Goal: Task Accomplishment & Management: Use online tool/utility

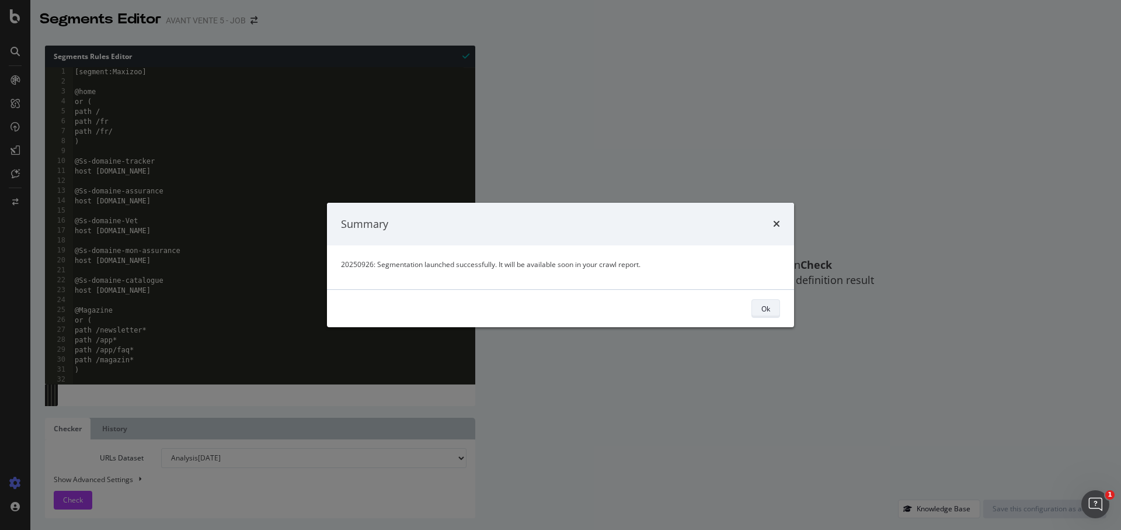
click at [765, 312] on div "Ok" at bounding box center [766, 309] width 9 height 10
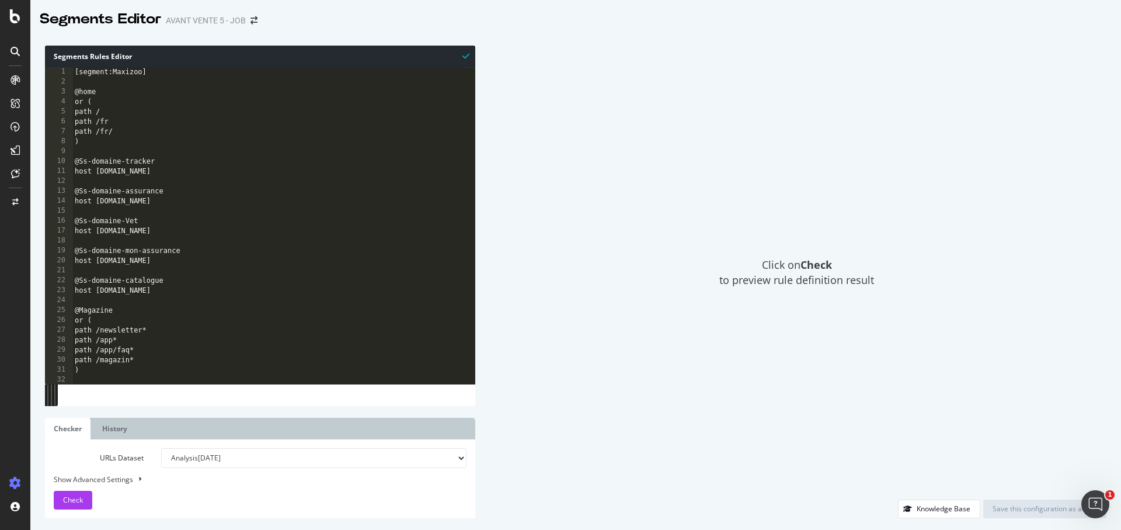
type textarea "or ("
click at [276, 321] on div "[segment:Maxizoo] @home or ( path / path /fr path /fr/ ) @Ss-domaine-tracker ho…" at bounding box center [267, 235] width 391 height 336
click at [13, 50] on icon at bounding box center [15, 51] width 9 height 9
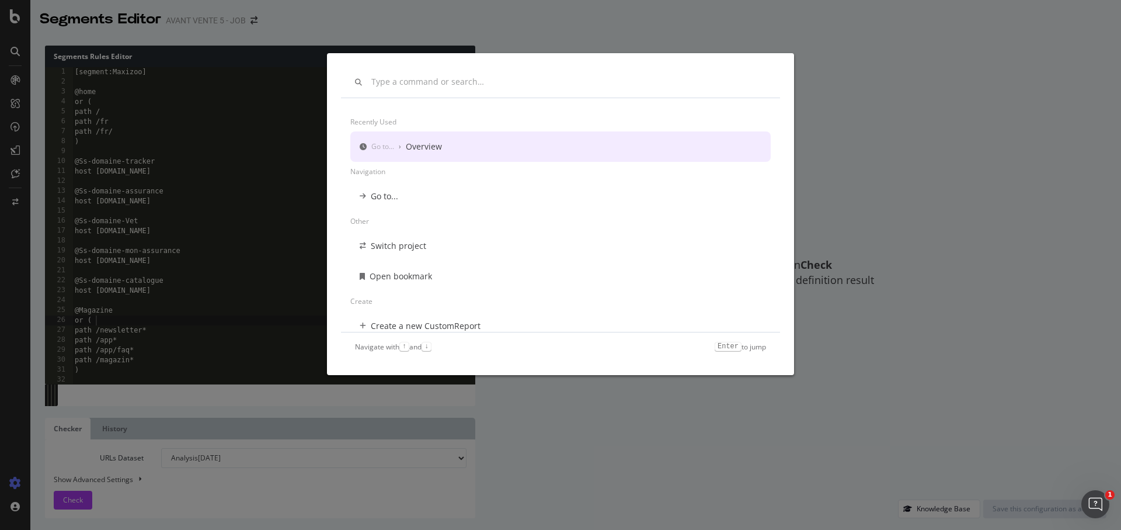
click at [15, 13] on div "Recently used Go to... › Overview Navigation Go to... Other Switch project Open…" at bounding box center [560, 265] width 1121 height 530
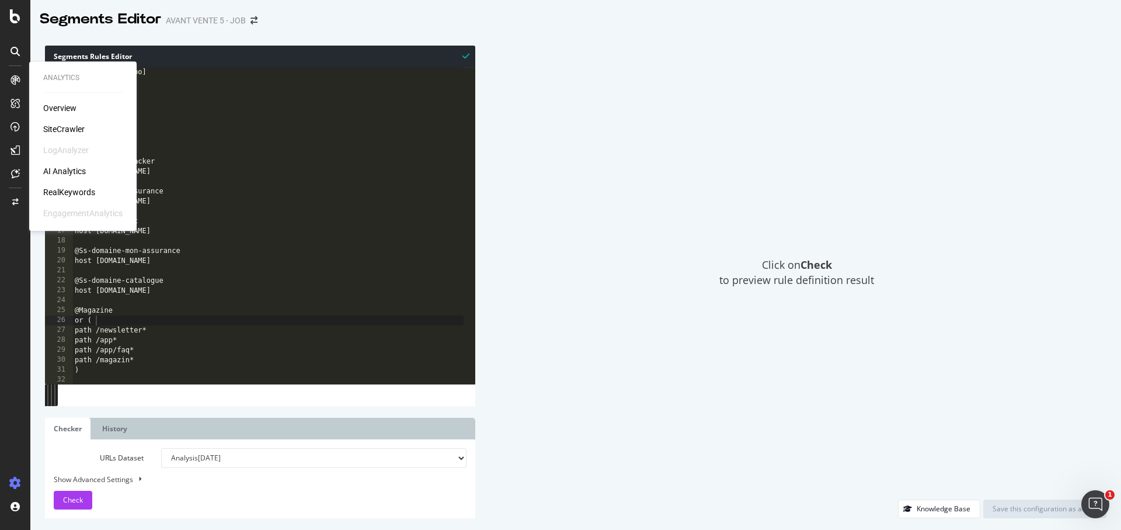
click at [70, 126] on div "SiteCrawler" at bounding box center [63, 129] width 41 height 12
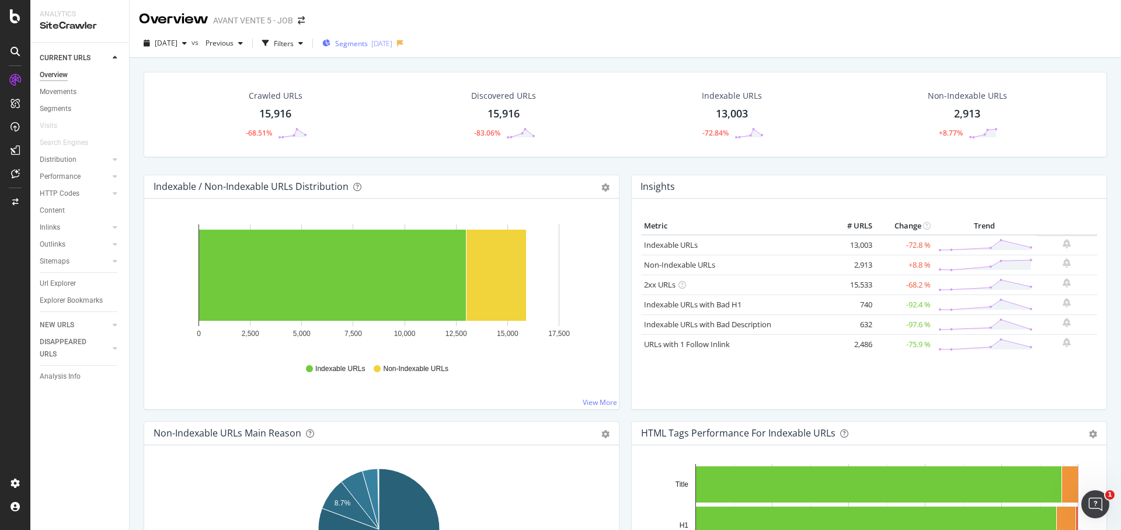
click at [368, 43] on span "Segments" at bounding box center [351, 44] width 33 height 10
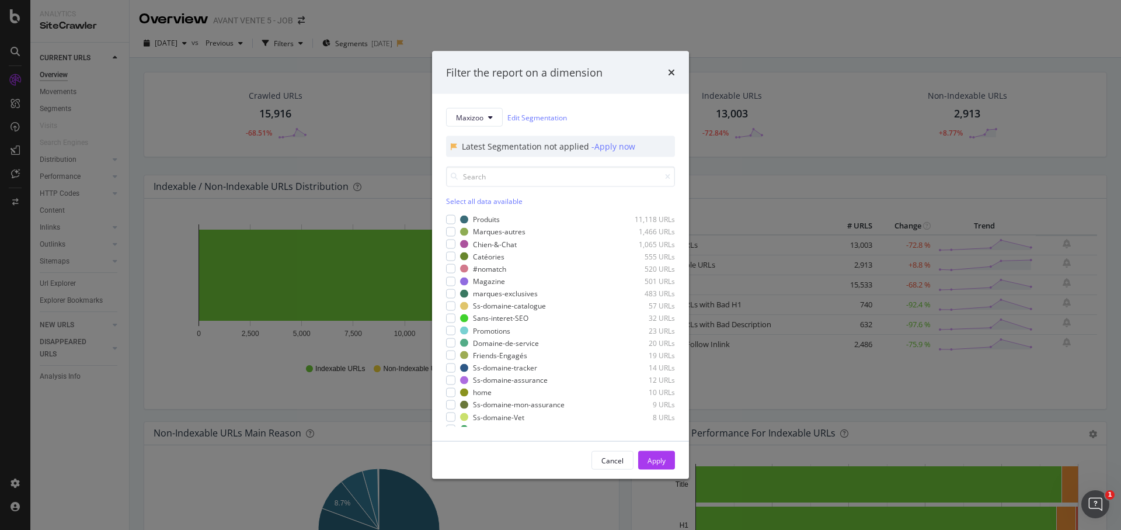
click at [470, 204] on div "Select all data available" at bounding box center [560, 201] width 229 height 10
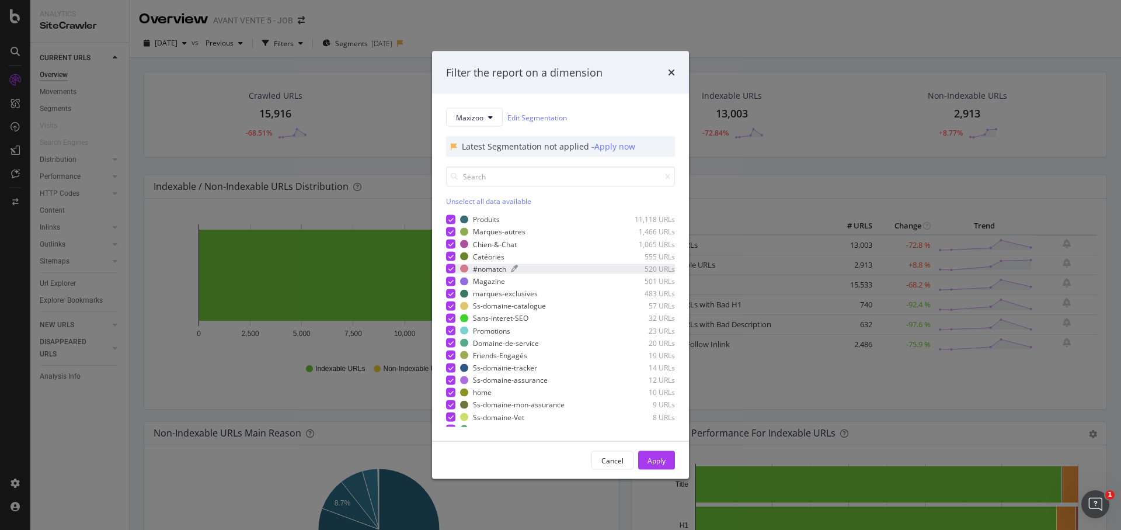
scroll to position [7, 0]
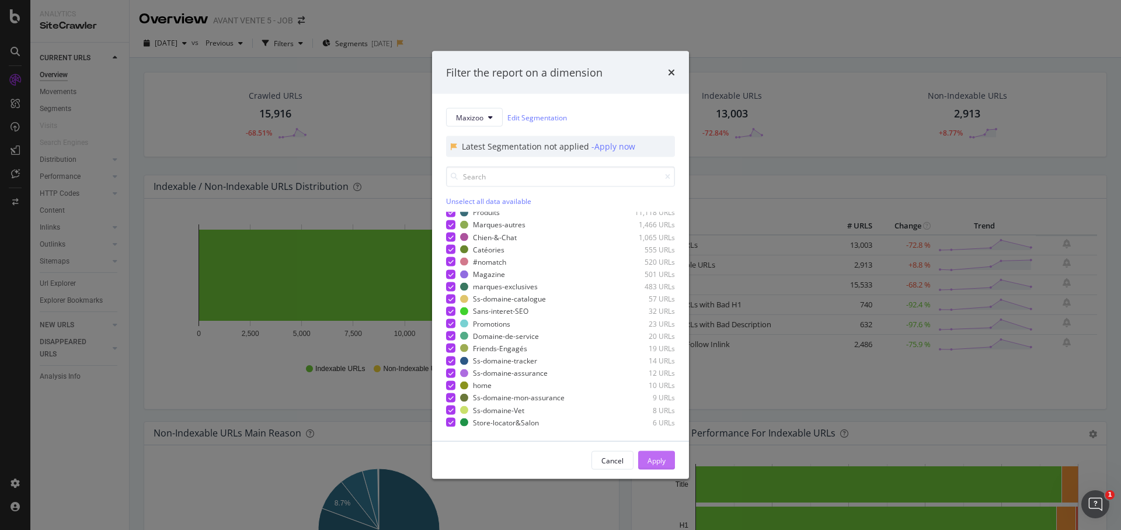
click at [651, 453] on div "Apply" at bounding box center [657, 461] width 18 height 18
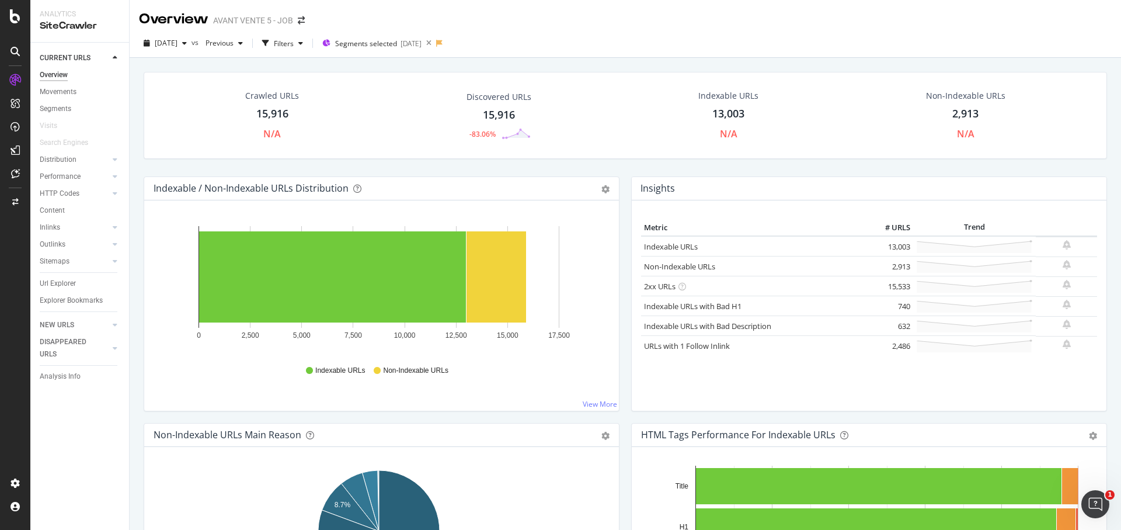
click at [617, 183] on div "Indexable / Non-Indexable URLs Distribution Bar Bar (by Percentage) Table Expor…" at bounding box center [382, 299] width 488 height 246
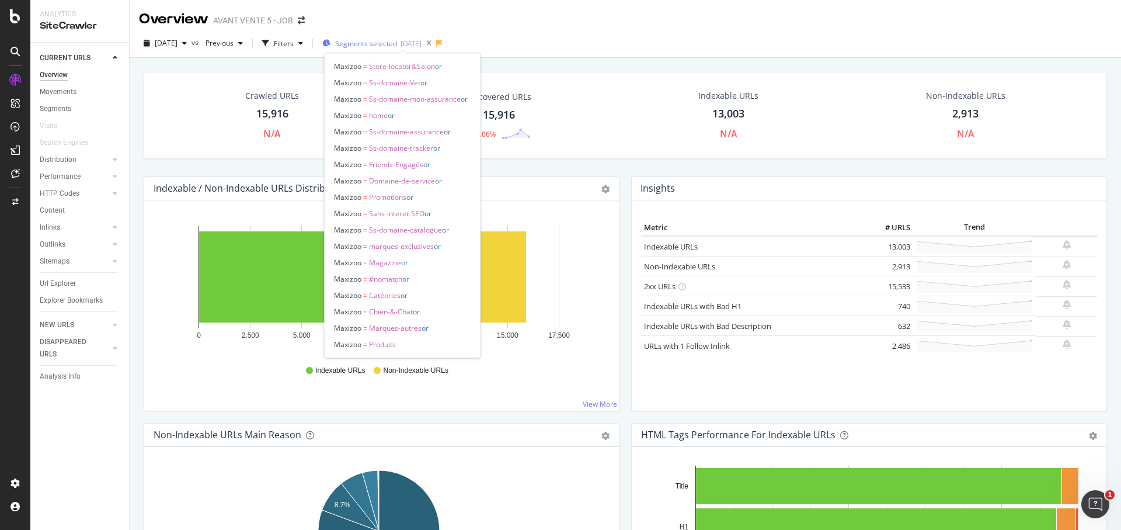
click at [397, 44] on span "Segments selected" at bounding box center [366, 44] width 62 height 10
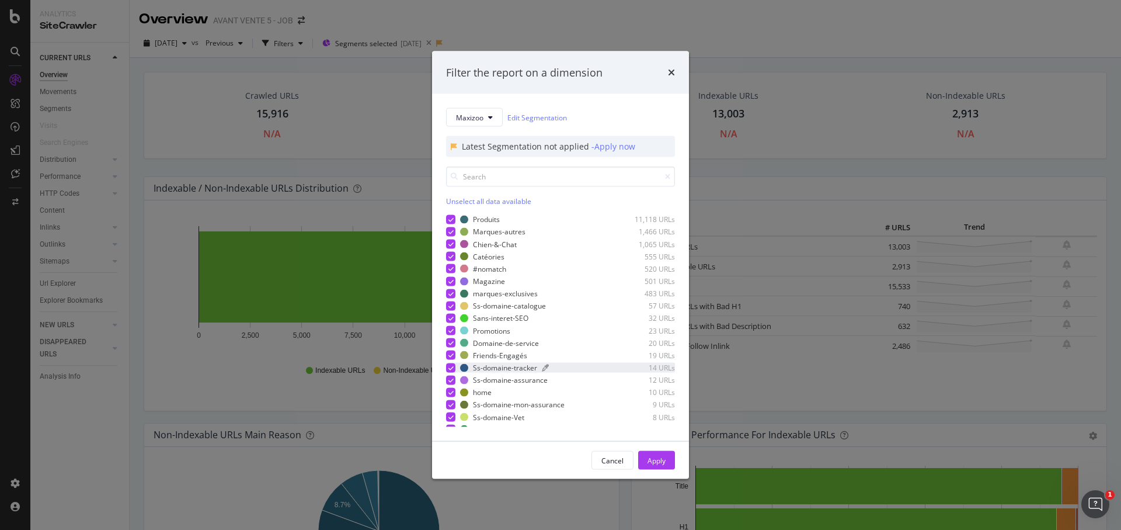
scroll to position [7, 0]
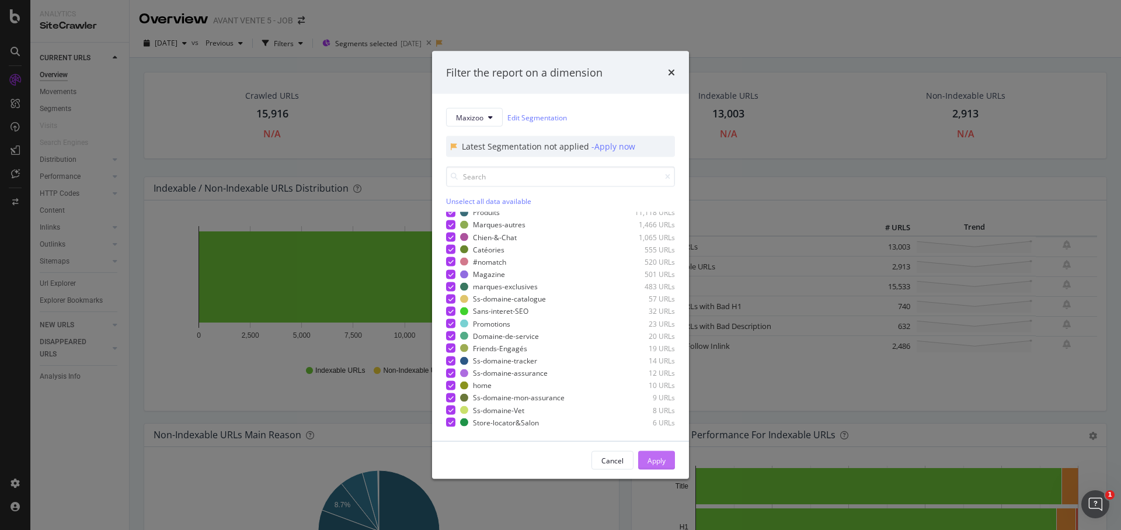
click at [661, 465] on div "Apply" at bounding box center [657, 461] width 18 height 18
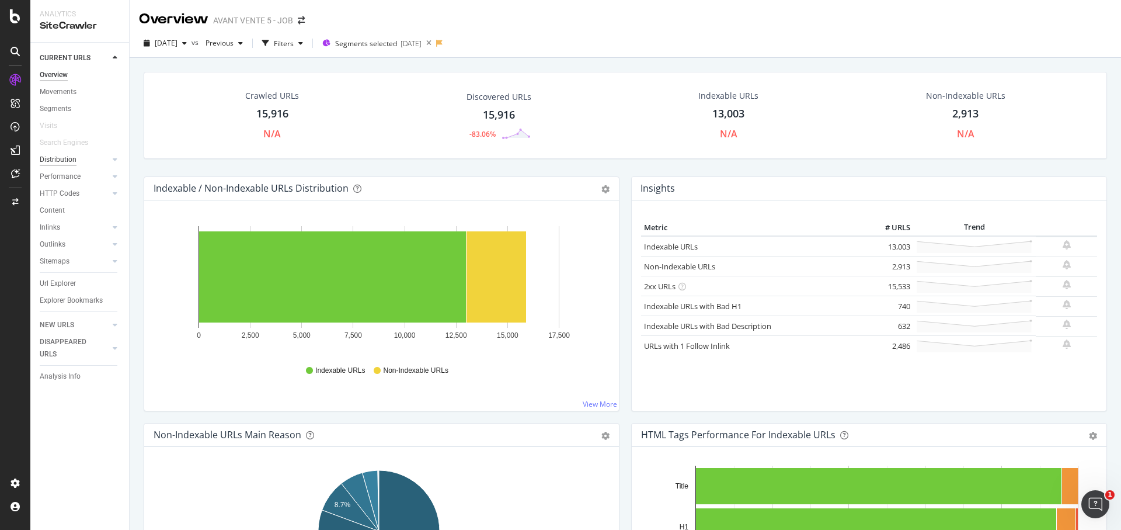
click at [62, 161] on div "Distribution" at bounding box center [58, 160] width 37 height 12
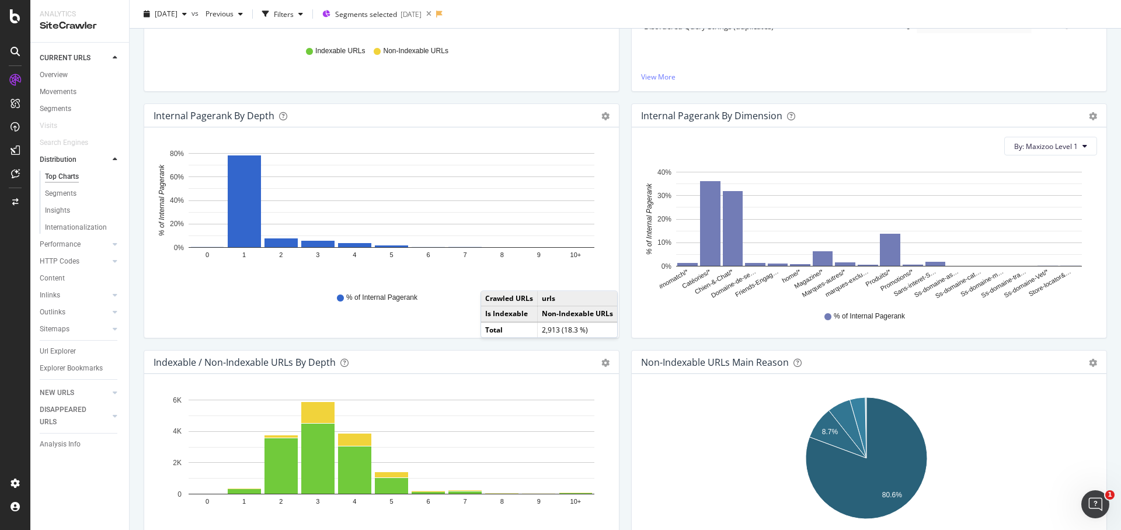
scroll to position [310, 0]
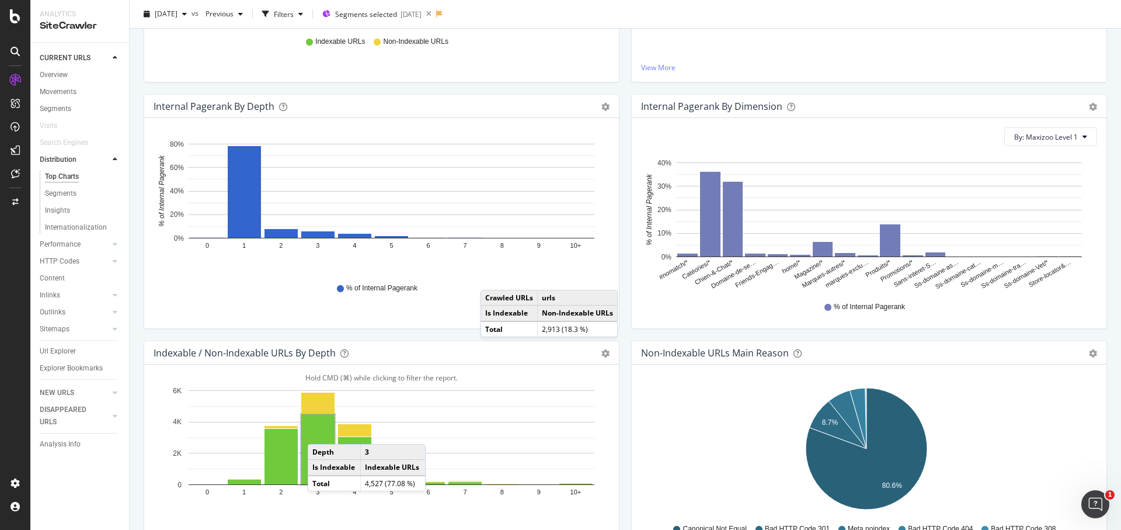
click at [320, 431] on rect "A chart." at bounding box center [317, 449] width 33 height 70
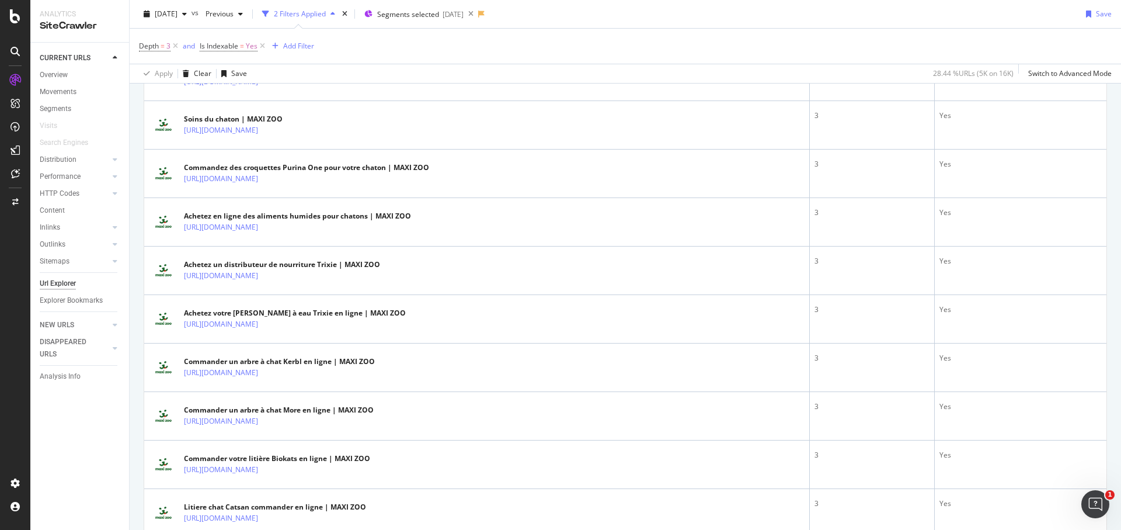
scroll to position [616, 0]
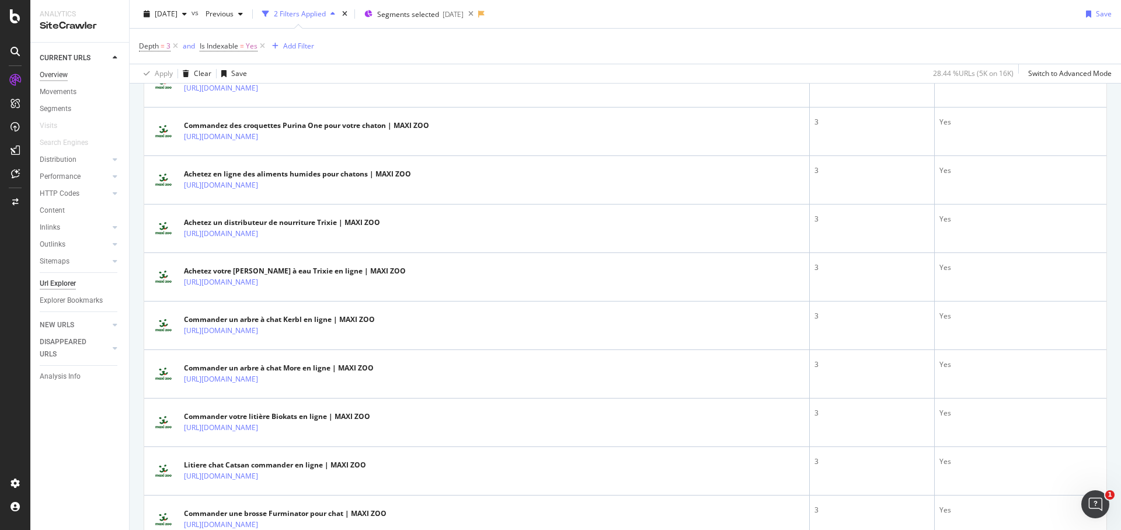
click at [58, 78] on div "Overview" at bounding box center [54, 75] width 28 height 12
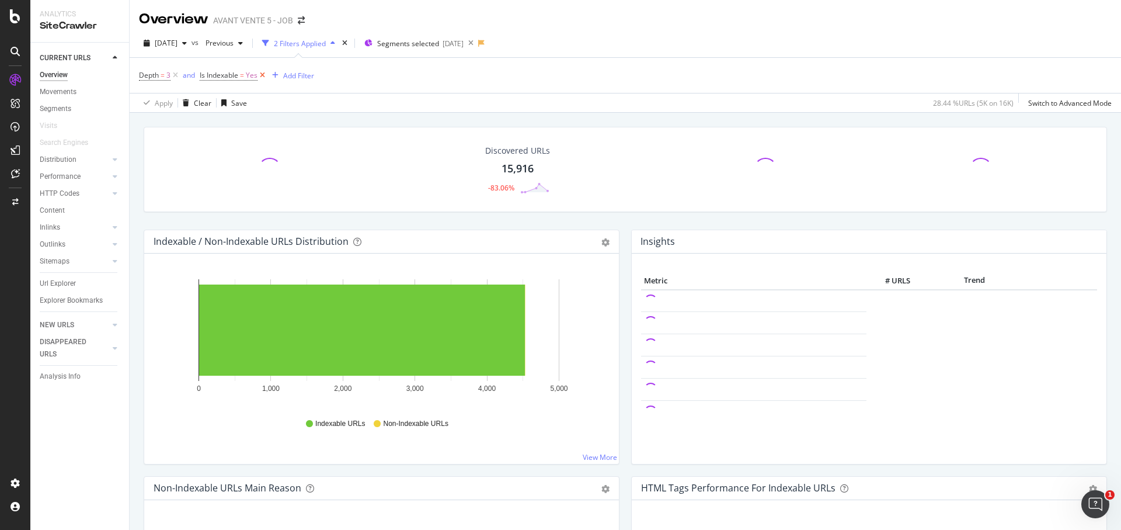
click at [260, 74] on icon at bounding box center [263, 76] width 10 height 12
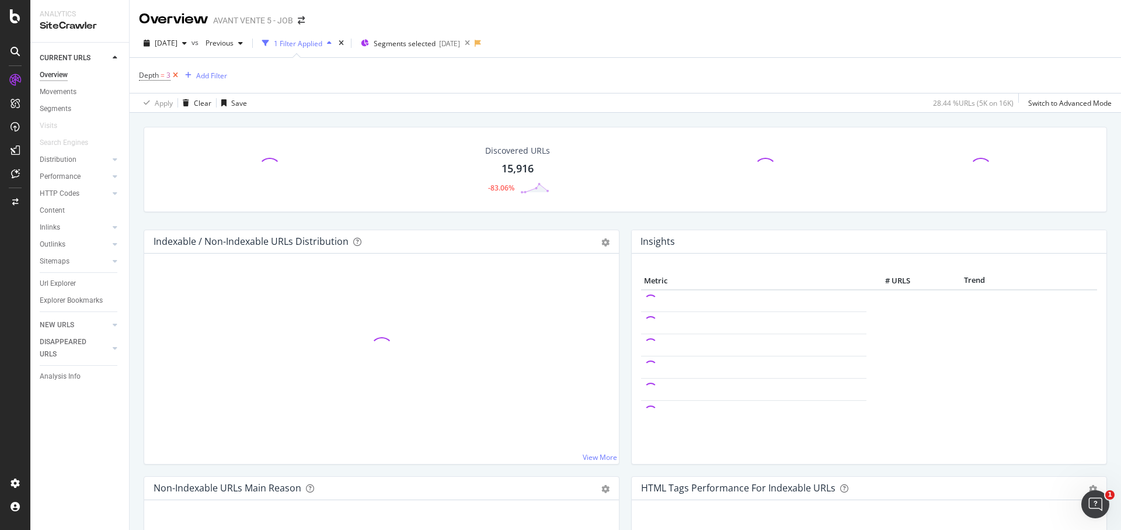
click at [175, 75] on icon at bounding box center [176, 76] width 10 height 12
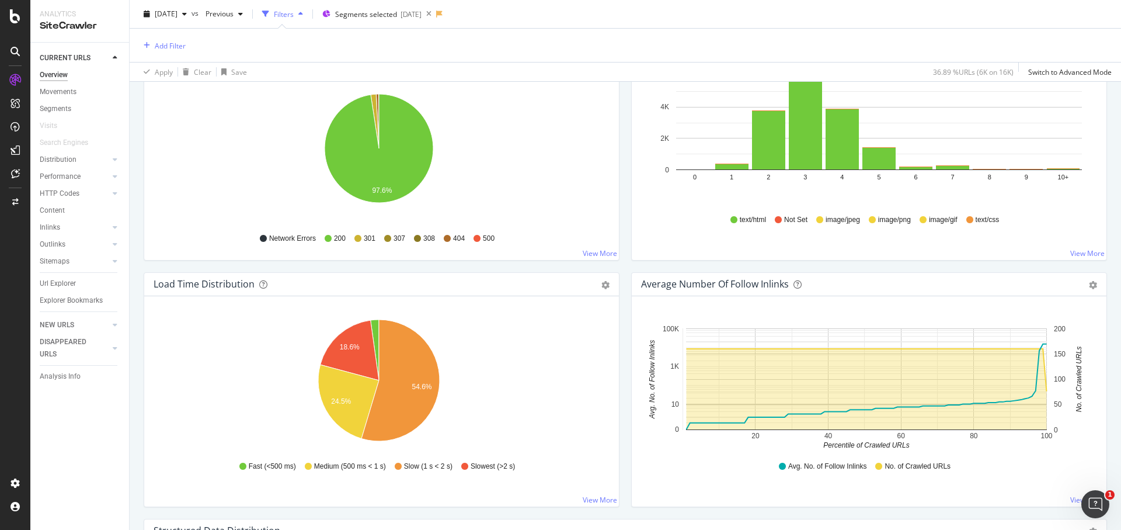
click at [619, 263] on div "HTTP Status Codes Distribution Pie Table Export as CSV Add to Custom Report All…" at bounding box center [382, 149] width 488 height 246
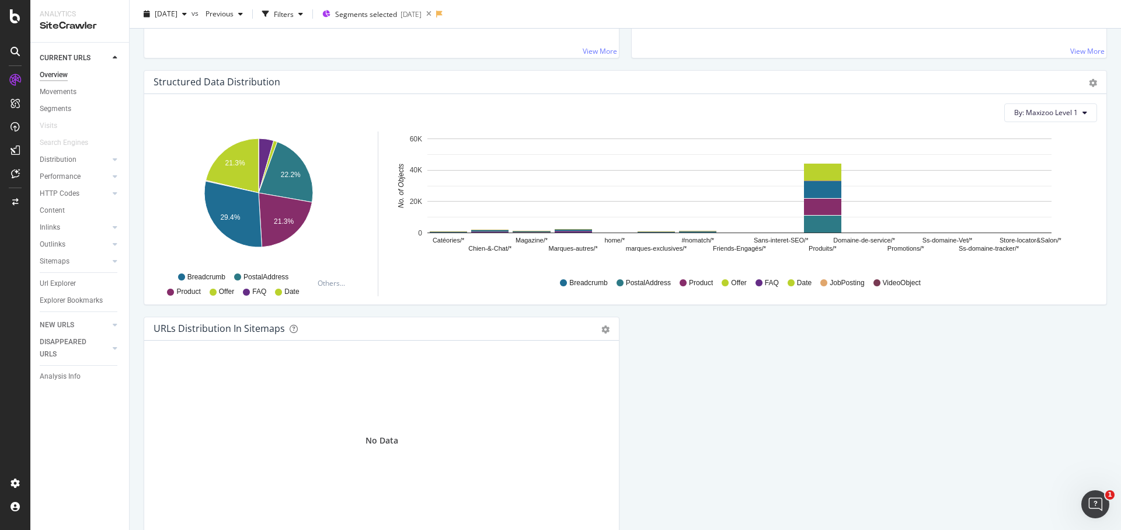
scroll to position [1157, 0]
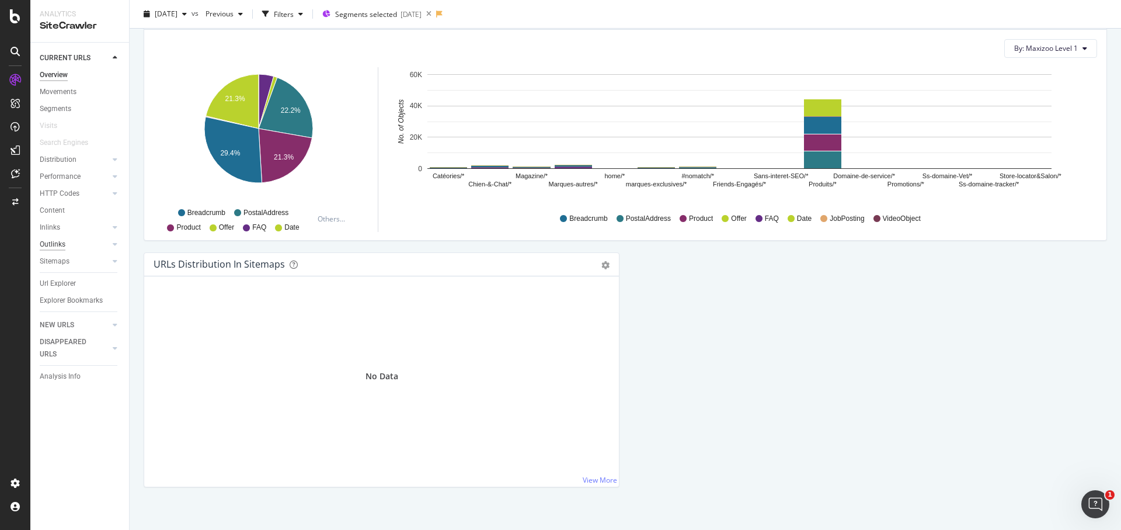
click at [47, 245] on div "Outlinks" at bounding box center [53, 244] width 26 height 12
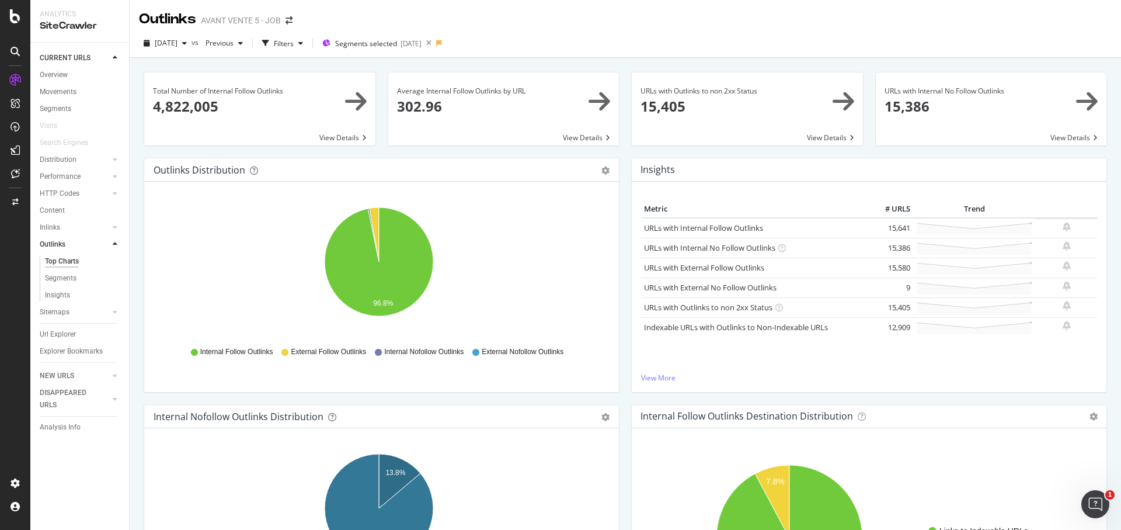
click at [617, 392] on div "Outlinks Distribution Pie Table Export as CSV Add to Custom Report Hold CMD (⌘)…" at bounding box center [382, 281] width 488 height 246
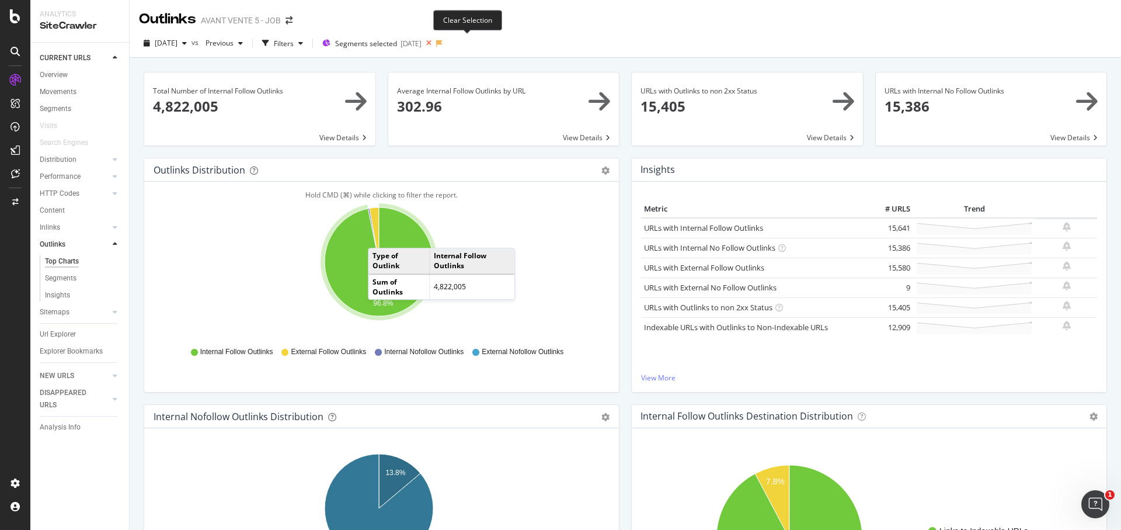
click at [436, 43] on icon at bounding box center [429, 43] width 15 height 16
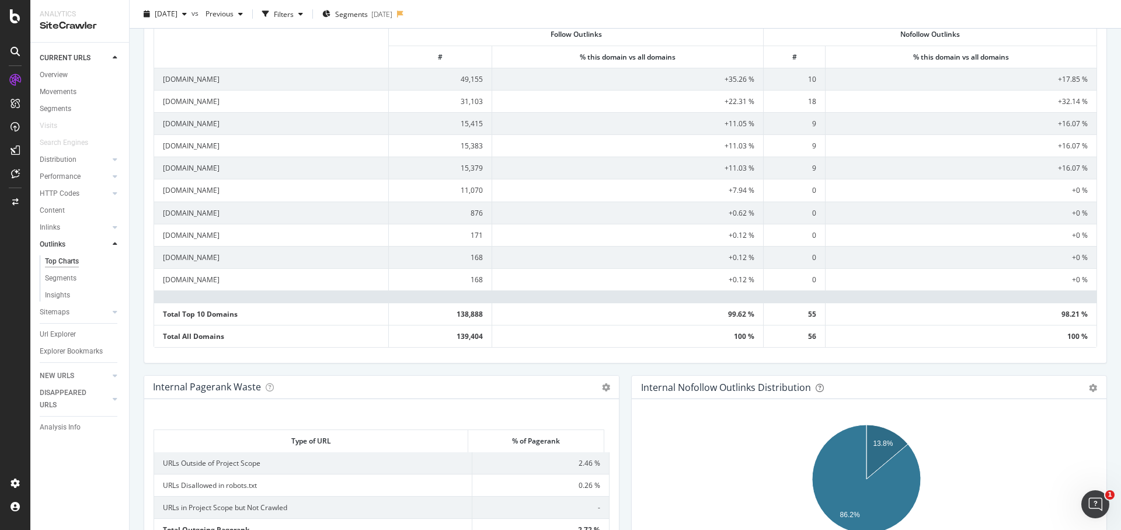
scroll to position [255, 0]
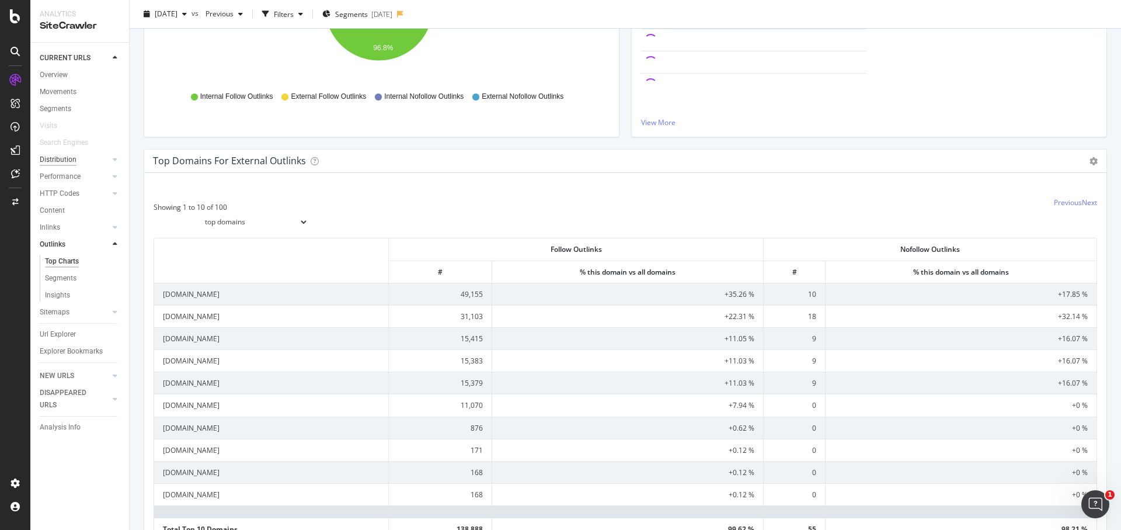
click at [67, 157] on div "Distribution" at bounding box center [58, 160] width 37 height 12
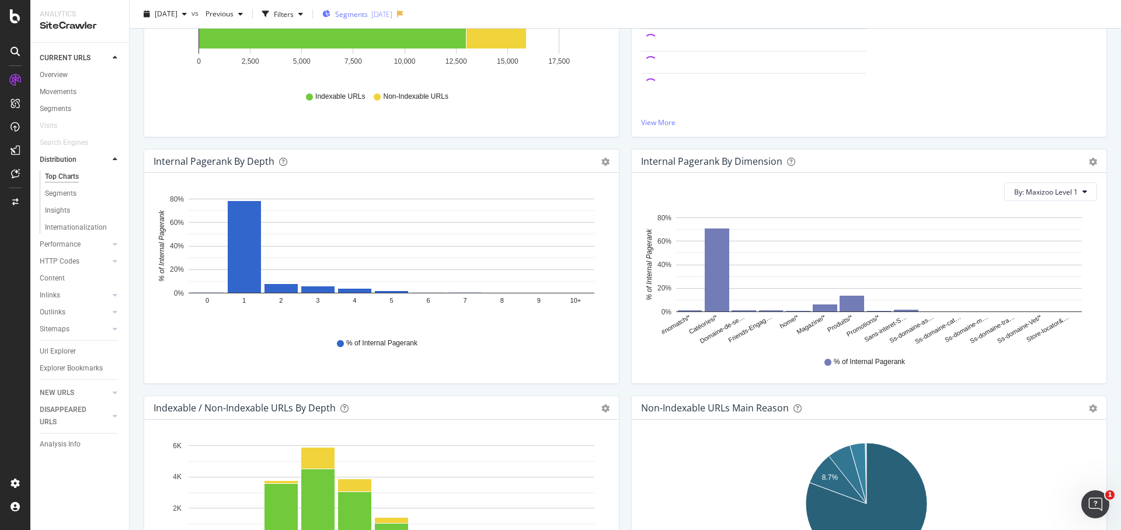
click at [368, 9] on span "Segments" at bounding box center [351, 14] width 33 height 10
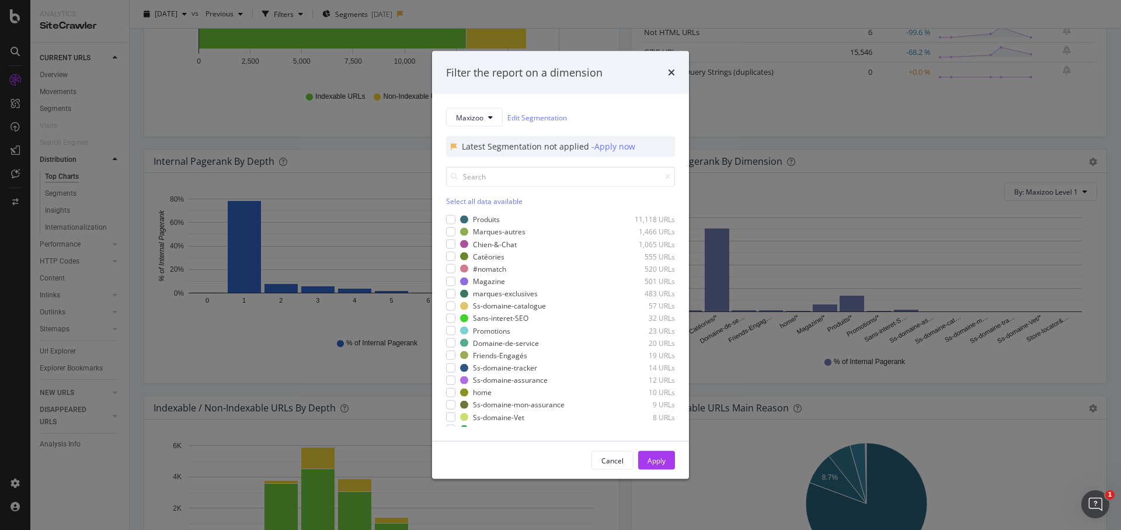
click at [503, 206] on div "Select all data available Produits 11,118 URLs Marques-autres 1,466 URLs Chien-…" at bounding box center [560, 296] width 229 height 261
click at [506, 204] on div "Select all data available" at bounding box center [560, 201] width 229 height 10
click at [661, 459] on div "Apply" at bounding box center [657, 460] width 18 height 10
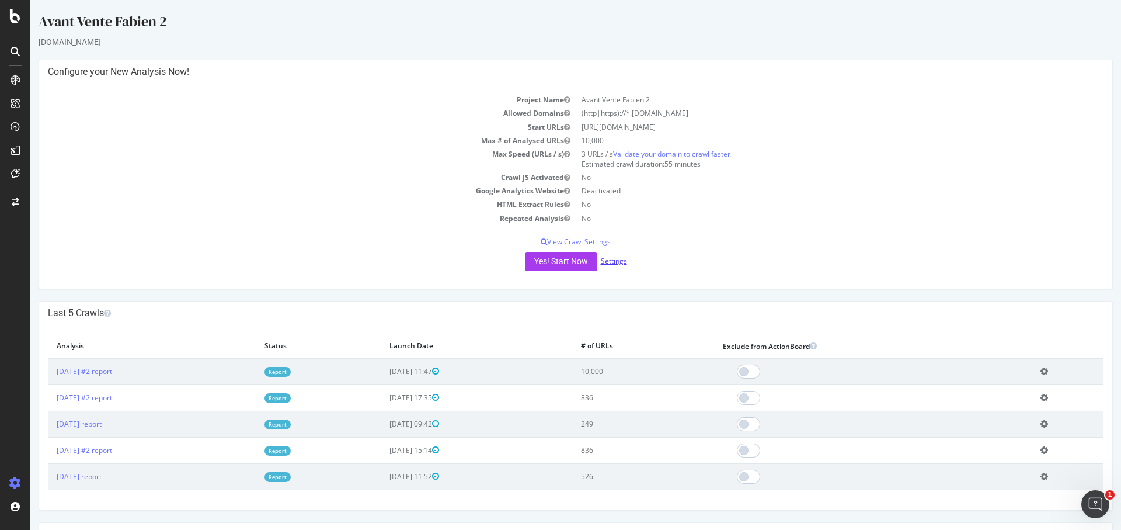
click at [620, 256] on link "Settings" at bounding box center [614, 261] width 26 height 10
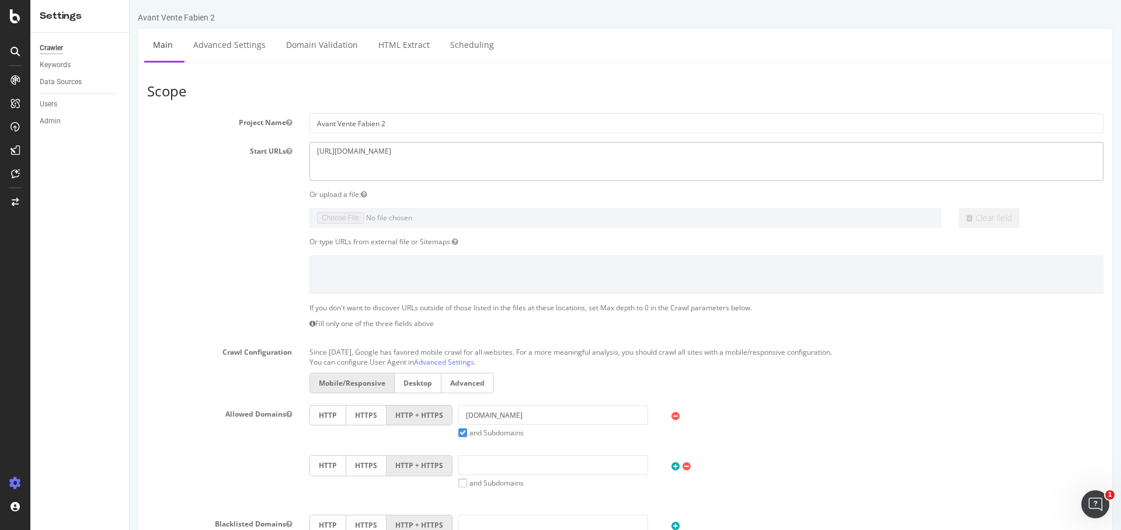
drag, startPoint x: 449, startPoint y: 164, endPoint x: 216, endPoint y: 148, distance: 233.6
click at [216, 148] on div "Start URLs [URL][DOMAIN_NAME]" at bounding box center [625, 161] width 974 height 38
paste textarea "[DOMAIN_NAME][URL]"
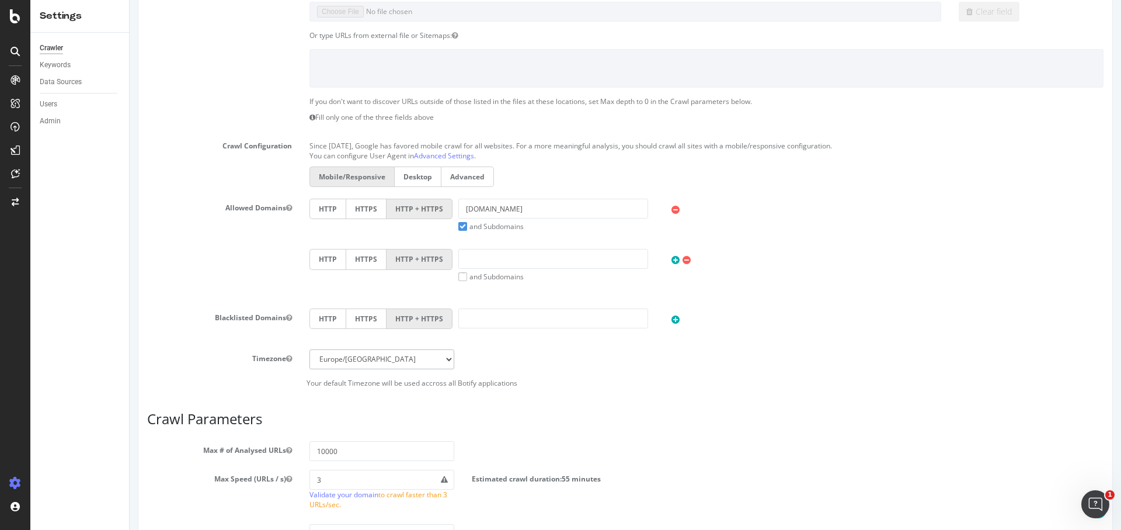
scroll to position [239, 0]
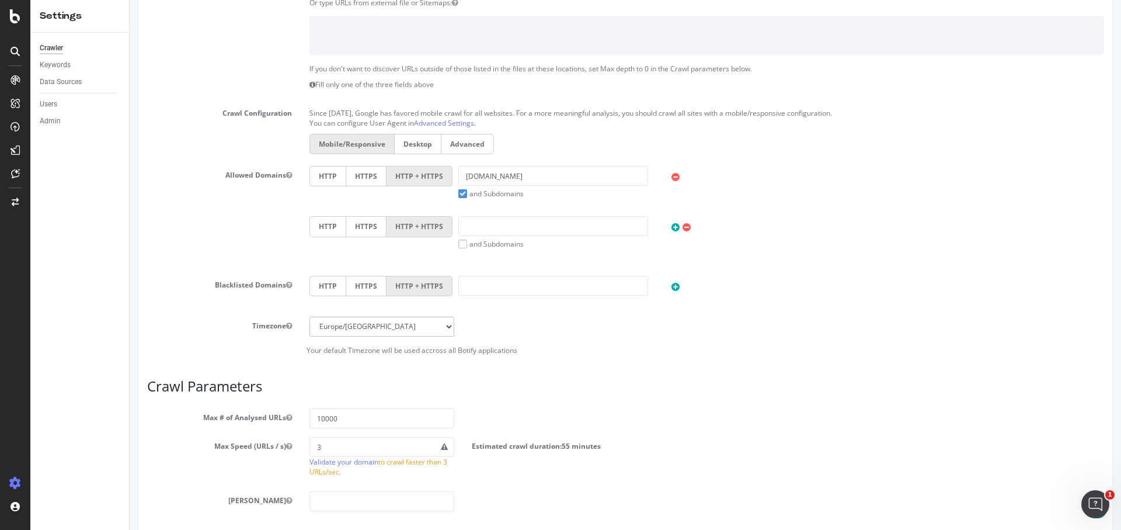
type textarea "[URL][DOMAIN_NAME]"
click at [518, 173] on input "[DOMAIN_NAME]" at bounding box center [554, 176] width 190 height 20
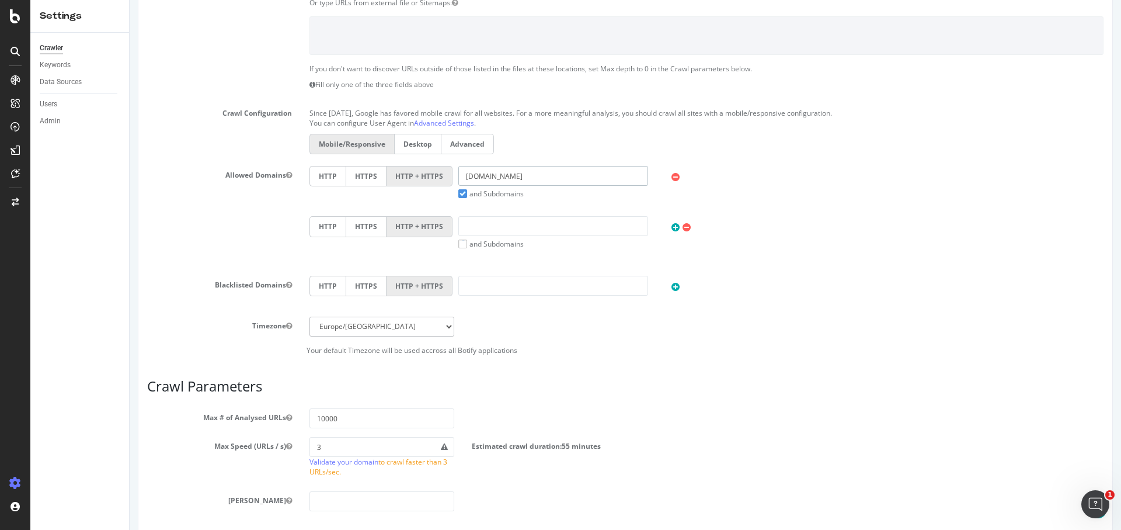
paste input "[URL][DOMAIN_NAME]"
drag, startPoint x: 504, startPoint y: 173, endPoint x: 401, endPoint y: 165, distance: 103.8
click at [401, 166] on div "HTTP HTTPS HTTP + HTTPS [URL][DOMAIN_NAME] and Subdomains User Agent: Mobile De…" at bounding box center [707, 182] width 806 height 33
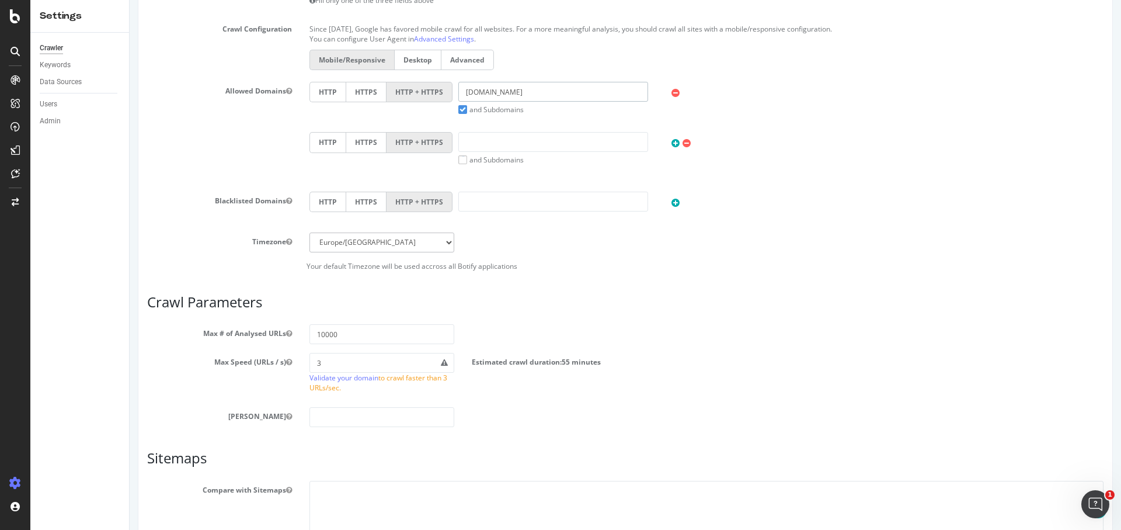
scroll to position [425, 0]
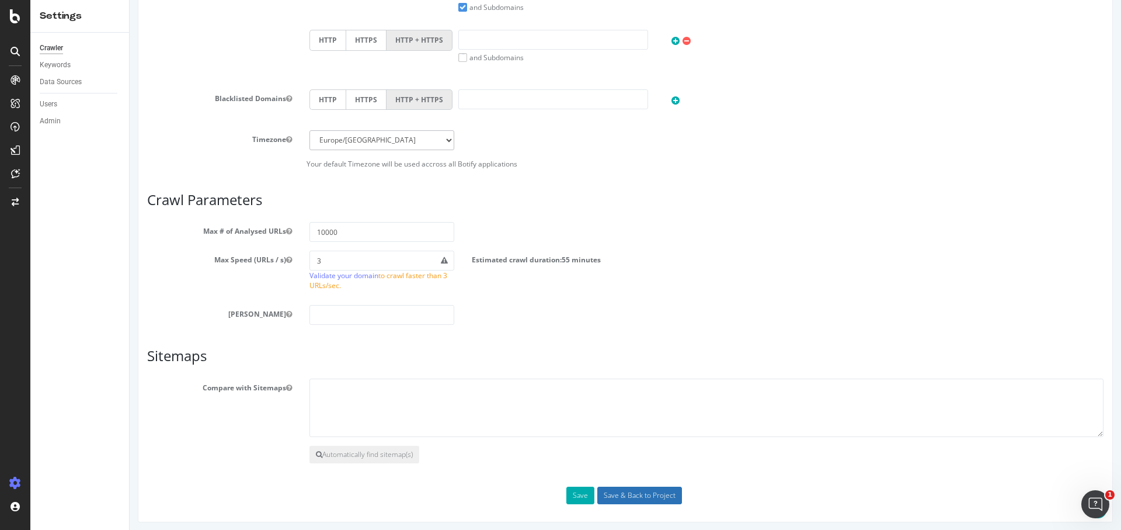
type input "[DOMAIN_NAME]"
click at [617, 488] on input "Save & Back to Project" at bounding box center [640, 496] width 85 height 18
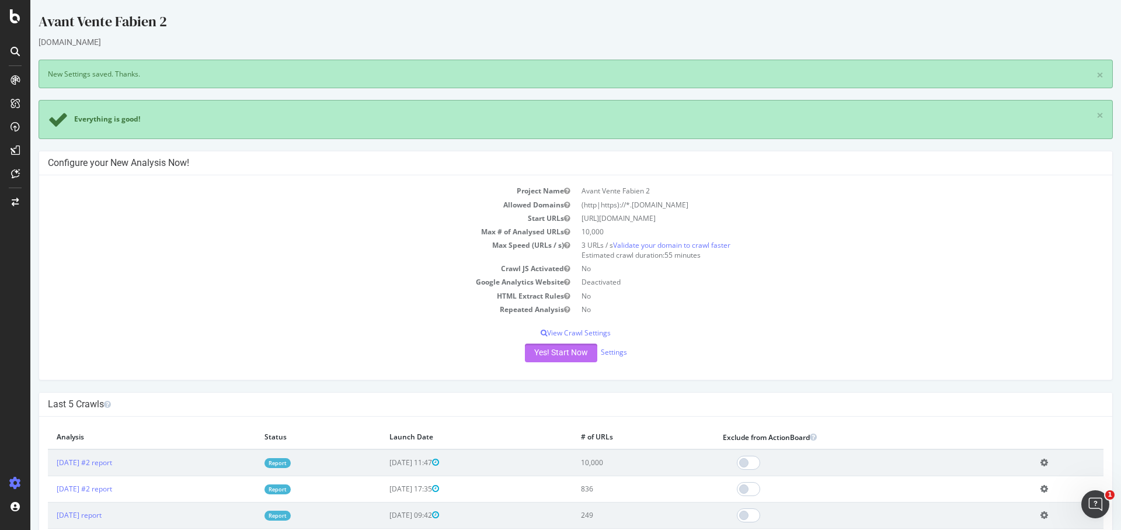
click at [566, 350] on button "Yes! Start Now" at bounding box center [561, 352] width 72 height 19
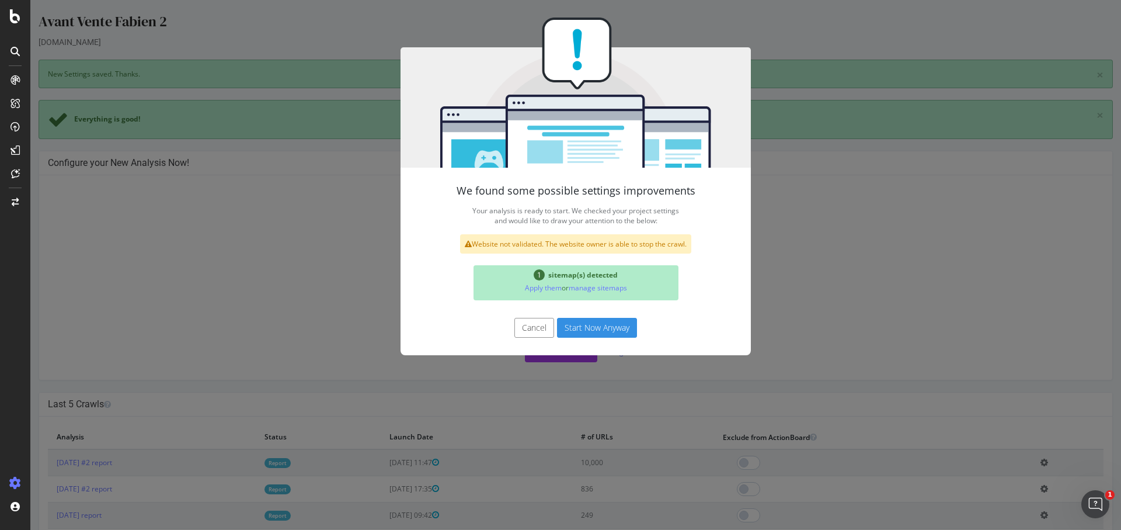
click at [584, 322] on button "Start Now Anyway" at bounding box center [597, 328] width 80 height 20
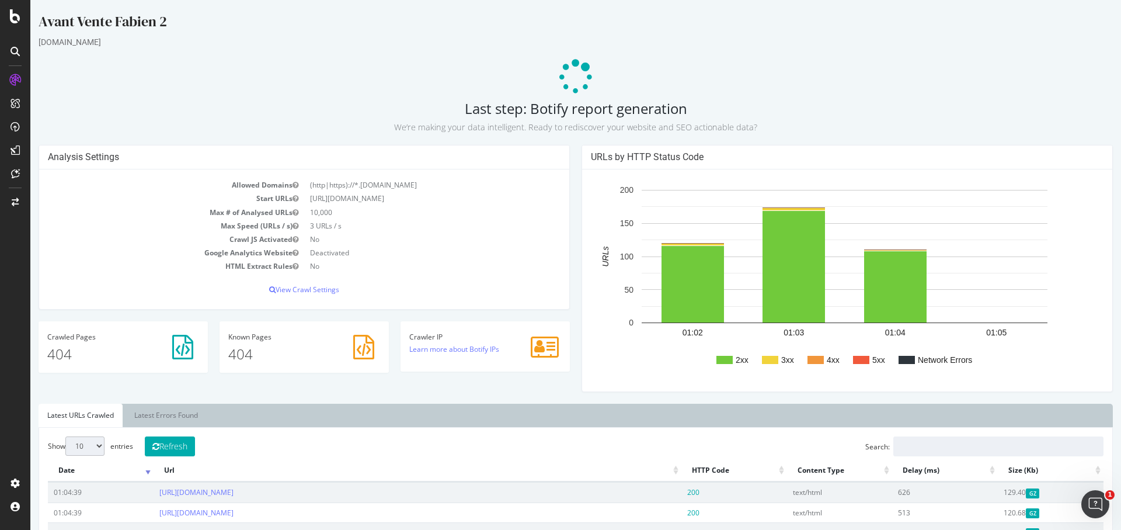
click at [569, 150] on div "Analysis Settings Allowed Domains (http|https)://*.[DOMAIN_NAME] Start URLs [UR…" at bounding box center [304, 233] width 543 height 176
click at [576, 145] on div "URLs by HTTP Status Code 2xx 3xx 4xx 5xx Network Errors 01:02 01:03 01:04 01:05…" at bounding box center [847, 274] width 543 height 259
click at [567, 145] on div "Analysis Settings Allowed Domains (http|https)://*.[DOMAIN_NAME] Start URLs [UR…" at bounding box center [304, 233] width 543 height 176
